Goal: Check status: Check status

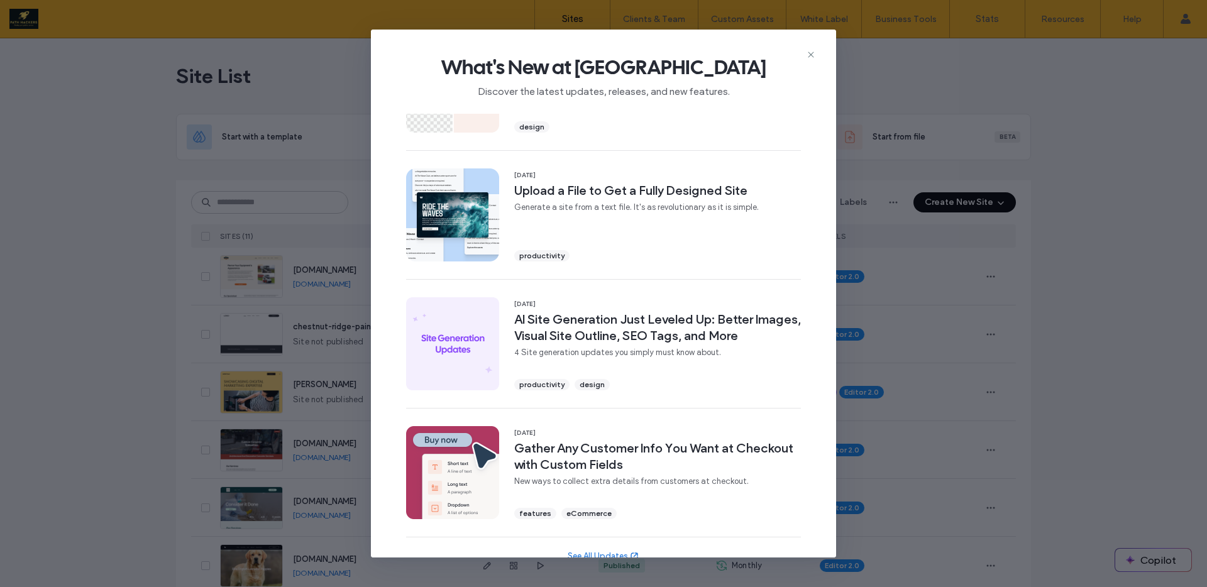
scroll to position [356, 0]
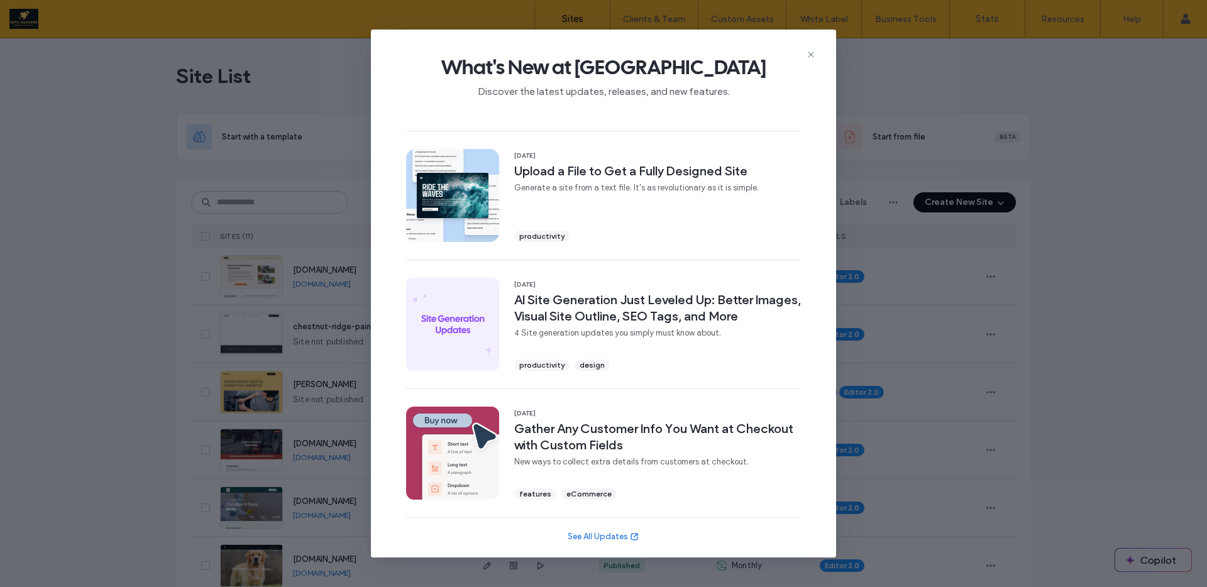
click at [155, 202] on div "What's New at [GEOGRAPHIC_DATA] Discover the latest updates, releases, and new …" at bounding box center [603, 293] width 1207 height 587
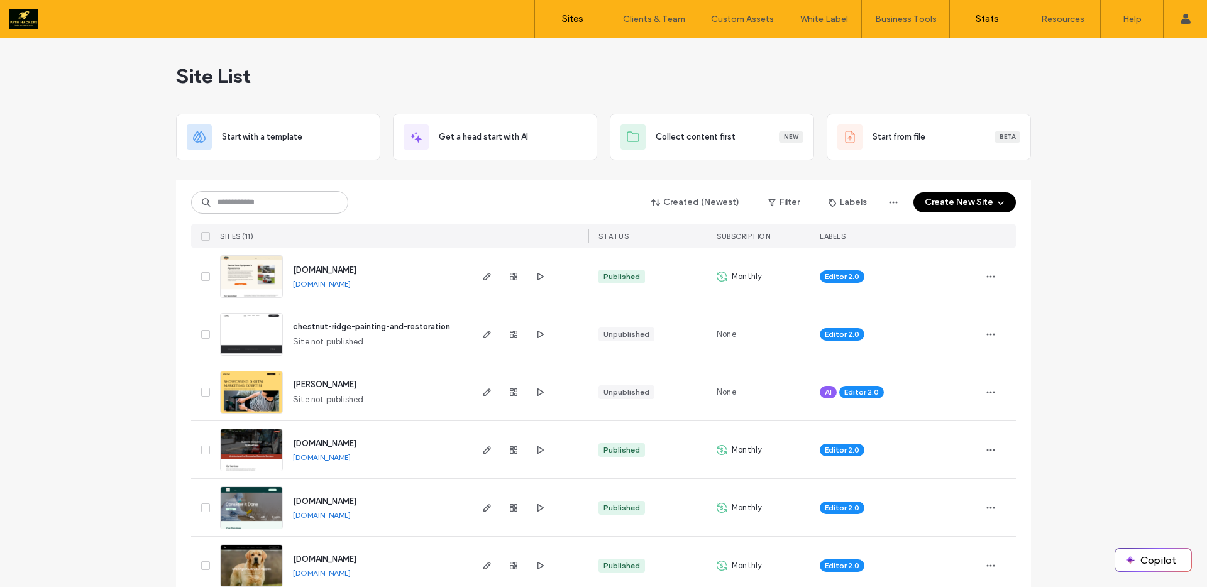
click at [1004, 14] on link "Stats" at bounding box center [987, 19] width 75 height 38
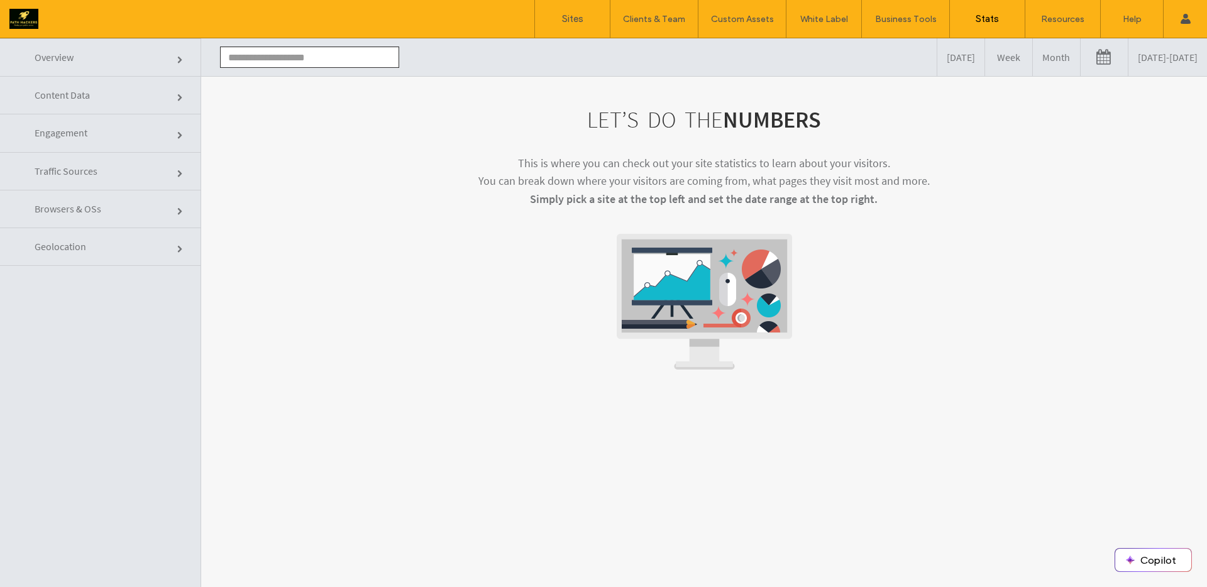
click at [288, 60] on input "text" at bounding box center [309, 57] width 179 height 21
type input "**********"
click at [334, 87] on li "[DOMAIN_NAME]" at bounding box center [310, 80] width 178 height 21
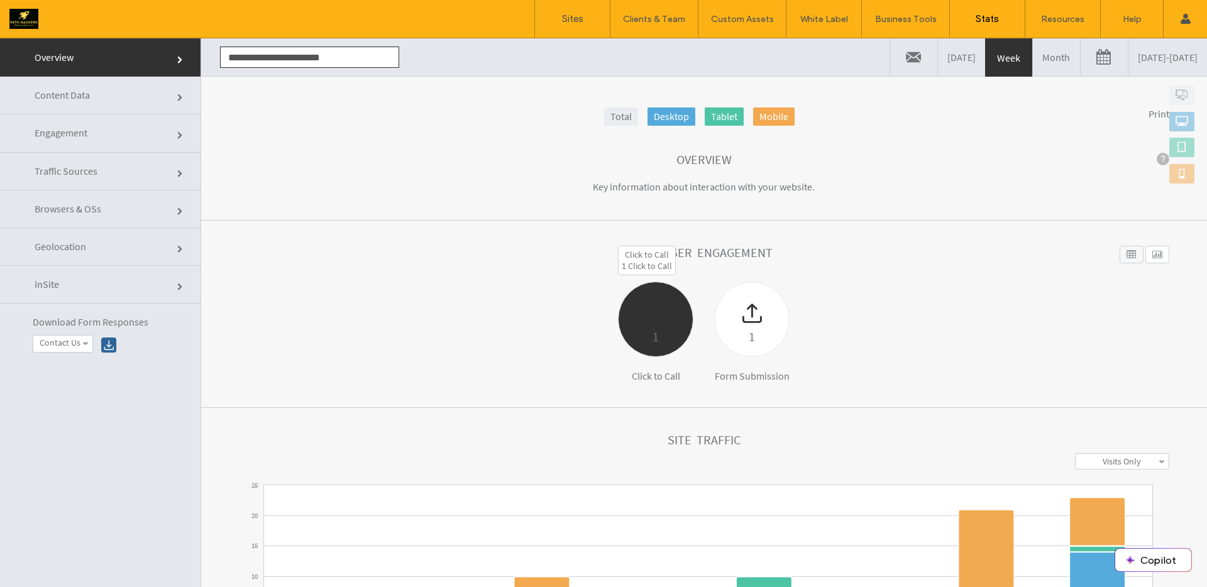
scroll to position [278, 0]
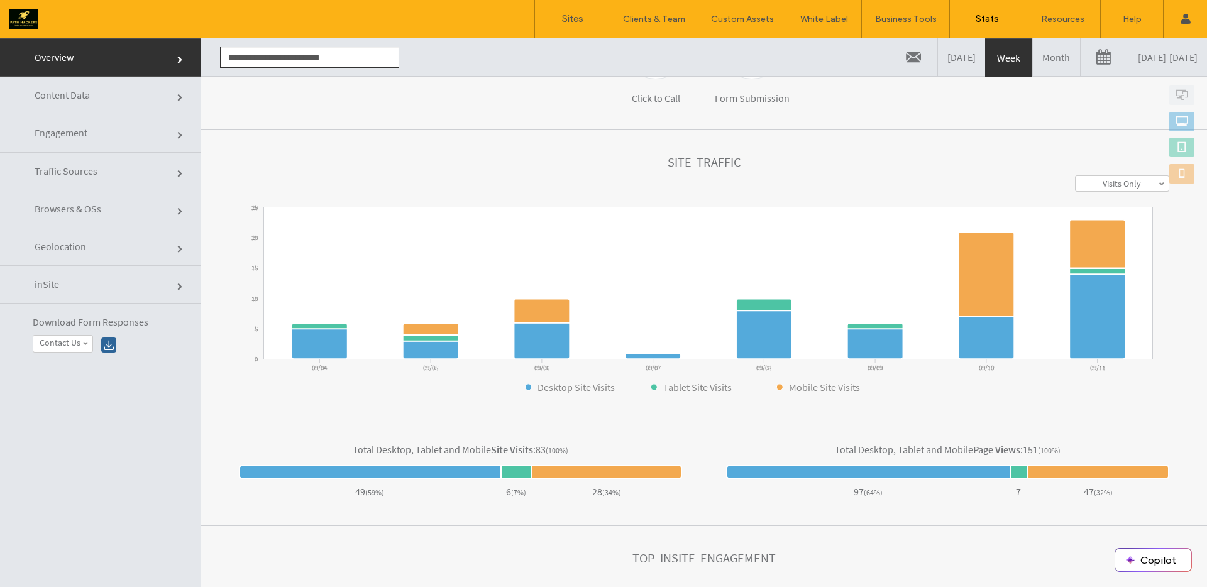
click at [77, 342] on label "Contact Us" at bounding box center [60, 343] width 41 height 11
click at [82, 362] on link "Contact Us" at bounding box center [78, 360] width 91 height 14
click at [110, 351] on div at bounding box center [108, 345] width 15 height 15
